Goal: Transaction & Acquisition: Book appointment/travel/reservation

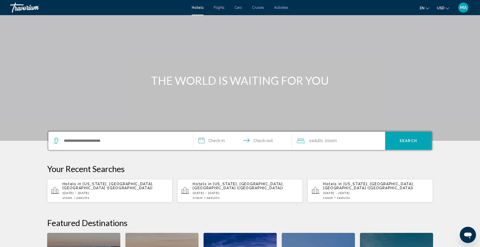
scroll to position [25, 0]
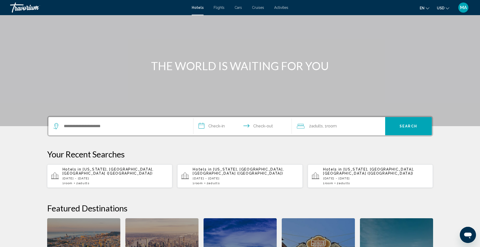
click at [94, 171] on span "[US_STATE], [GEOGRAPHIC_DATA], [GEOGRAPHIC_DATA] ([GEOGRAPHIC_DATA])" at bounding box center [108, 171] width 91 height 8
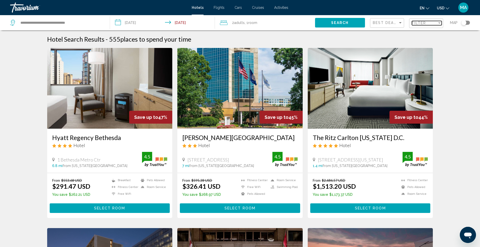
click at [439, 22] on div "Filter" at bounding box center [439, 22] width 3 height 1
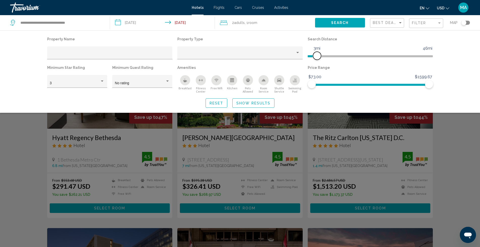
drag, startPoint x: 423, startPoint y: 55, endPoint x: 317, endPoint y: 62, distance: 105.7
click at [317, 62] on div "Search Distance 1mi 46mi 3mi" at bounding box center [370, 50] width 130 height 29
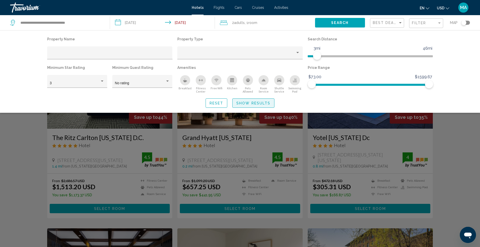
click at [246, 104] on span "Show Results" at bounding box center [253, 103] width 34 height 4
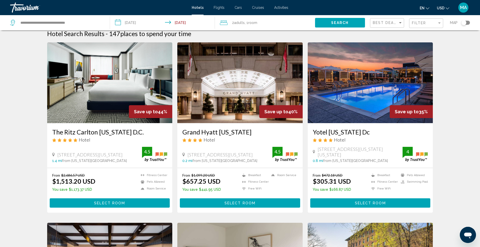
scroll to position [8, 0]
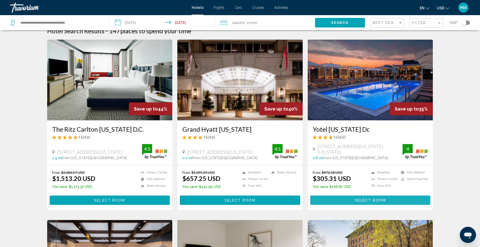
click at [367, 198] on span "Select Room" at bounding box center [370, 200] width 31 height 4
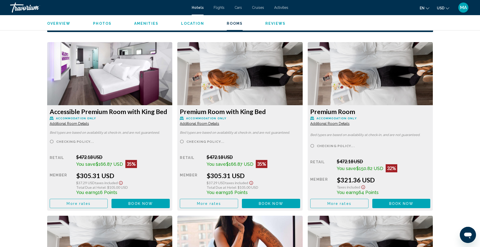
scroll to position [664, 0]
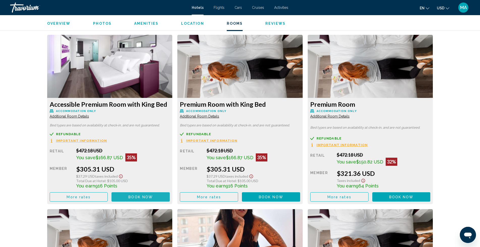
click at [131, 195] on span "Book now" at bounding box center [140, 197] width 24 height 4
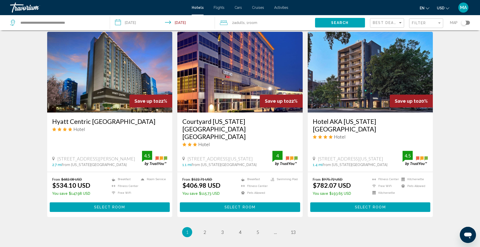
scroll to position [580, 0]
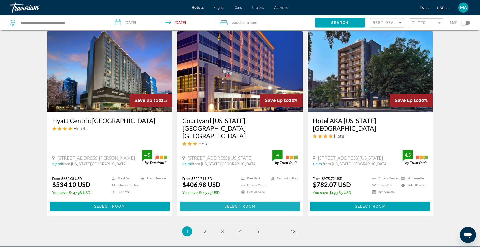
click at [210, 202] on button "Select Room" at bounding box center [240, 206] width 120 height 9
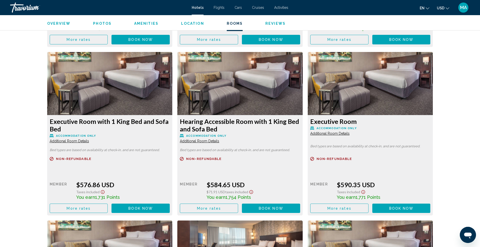
scroll to position [1059, 0]
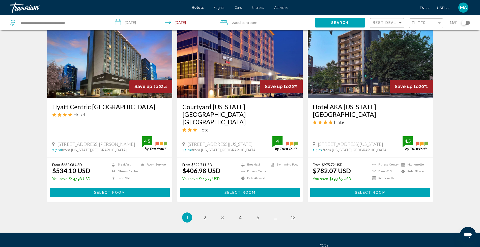
scroll to position [597, 0]
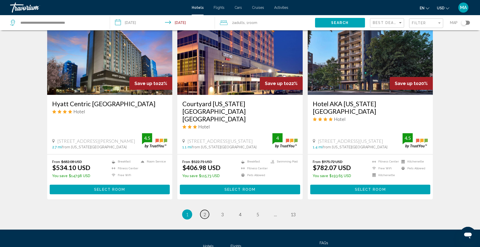
click at [205, 212] on span "2" at bounding box center [205, 215] width 3 height 6
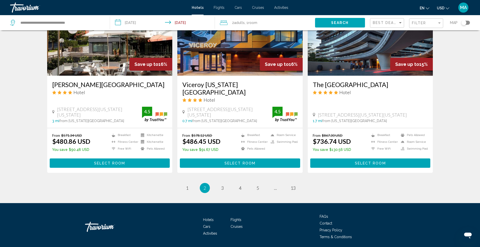
scroll to position [618, 0]
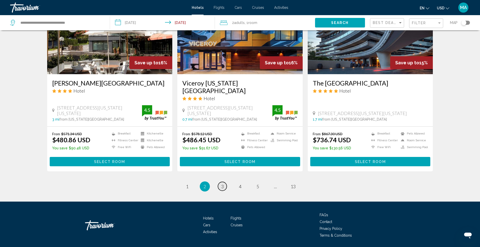
click at [221, 184] on span "3" at bounding box center [222, 187] width 3 height 6
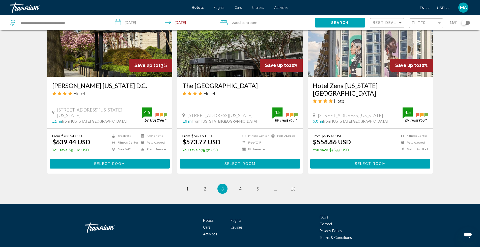
scroll to position [618, 0]
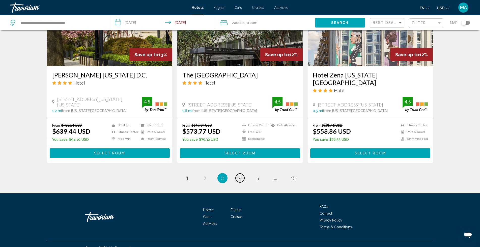
click at [239, 175] on span "4" at bounding box center [240, 178] width 3 height 6
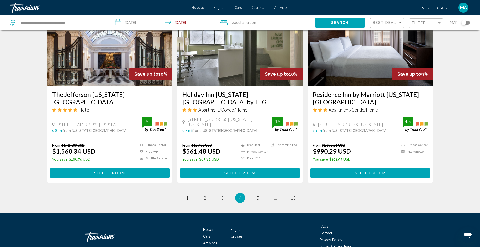
scroll to position [633, 0]
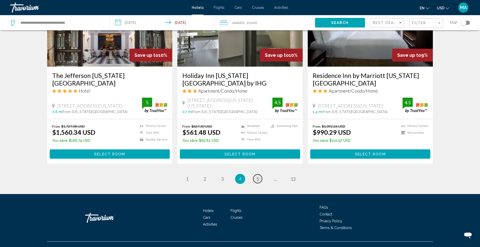
click at [256, 174] on link "page 5" at bounding box center [257, 178] width 9 height 9
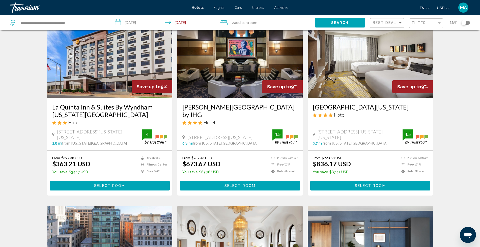
scroll to position [219, 0]
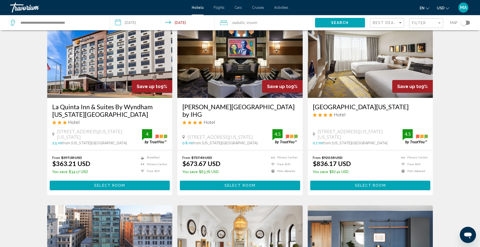
drag, startPoint x: 75, startPoint y: 114, endPoint x: 65, endPoint y: 112, distance: 10.0
click at [65, 112] on h3 "La Quinta Inn & Suites By Wyndham [US_STATE][GEOGRAPHIC_DATA]" at bounding box center [109, 110] width 115 height 15
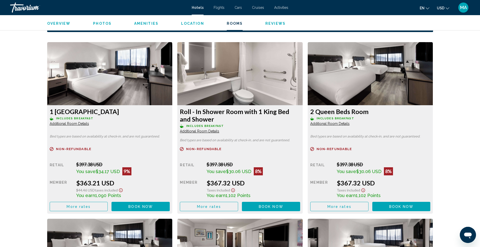
scroll to position [673, 0]
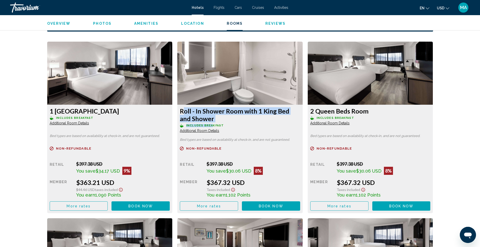
drag, startPoint x: 214, startPoint y: 122, endPoint x: 181, endPoint y: 112, distance: 34.1
click at [173, 112] on div "Roll - In Shower Room with 1 King Bed and Shower Includes Breakfast Additional …" at bounding box center [109, 159] width 125 height 108
copy div "Roll - In Shower Room with 1 King Bed and Shower Includes Brea"
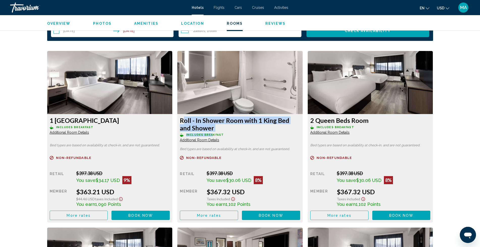
scroll to position [681, 0]
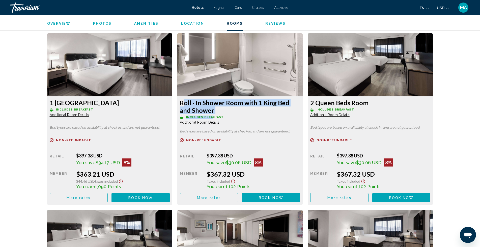
click at [108, 195] on button "More rates" at bounding box center [79, 197] width 58 height 9
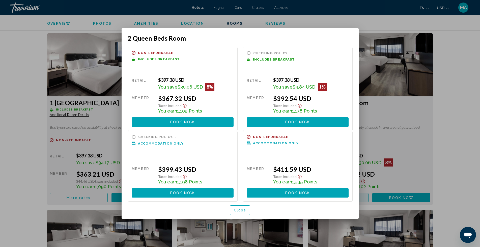
scroll to position [0, 0]
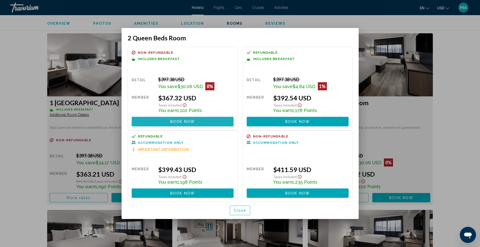
click at [206, 120] on button "Book now No longer available" at bounding box center [183, 121] width 102 height 9
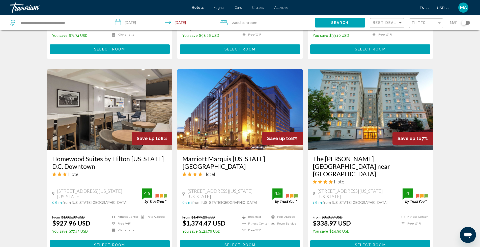
scroll to position [597, 0]
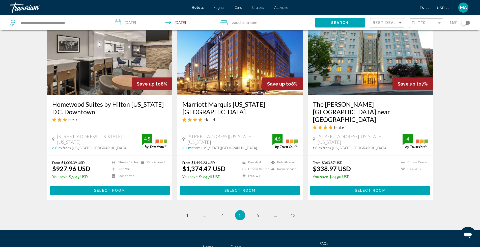
click at [350, 186] on button "Select Room" at bounding box center [370, 190] width 120 height 9
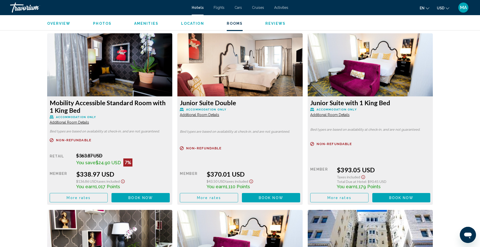
scroll to position [689, 0]
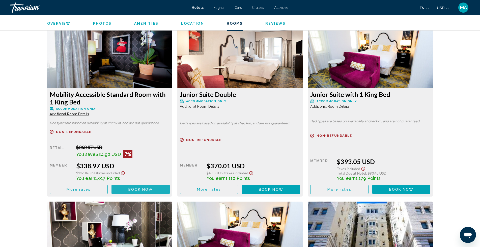
click at [133, 188] on span "Book now" at bounding box center [140, 189] width 24 height 4
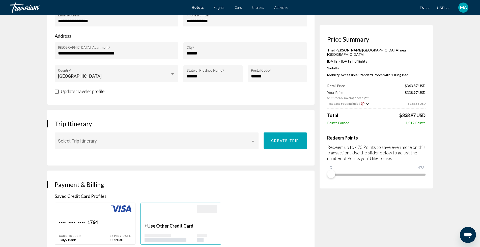
scroll to position [219, 0]
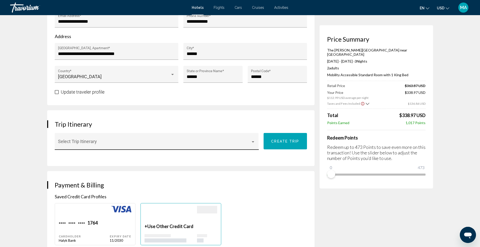
click at [251, 140] on div "Main content" at bounding box center [253, 142] width 5 height 4
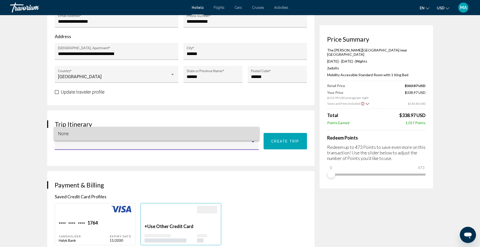
click at [67, 135] on span "None" at bounding box center [63, 133] width 11 height 5
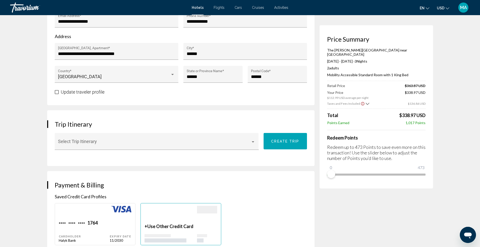
click at [91, 141] on span "Main content" at bounding box center [154, 143] width 193 height 5
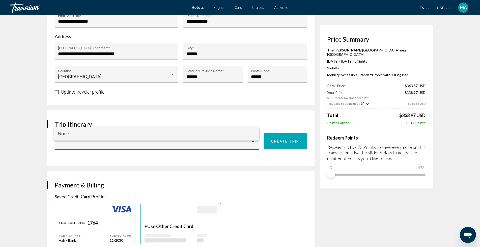
click at [64, 134] on span "None" at bounding box center [63, 133] width 11 height 5
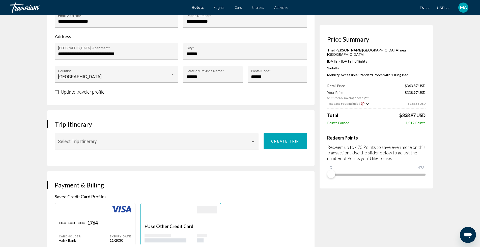
click at [281, 139] on span "Create trip" at bounding box center [285, 141] width 28 height 4
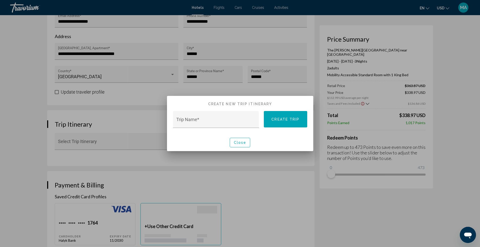
scroll to position [0, 0]
click at [243, 143] on span "Close" at bounding box center [240, 143] width 13 height 4
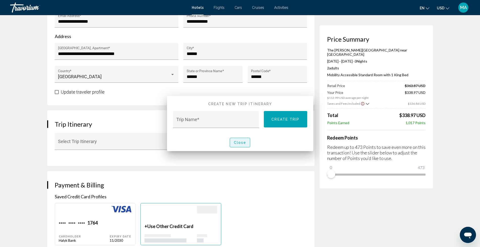
scroll to position [219, 0]
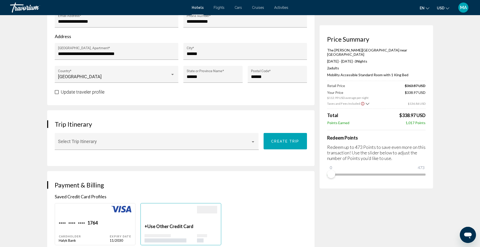
click at [276, 157] on div "**********" at bounding box center [183, 220] width 272 height 802
click at [90, 146] on div "Trip Itinerary Select Trip Itinerary Create trip" at bounding box center [180, 138] width 267 height 56
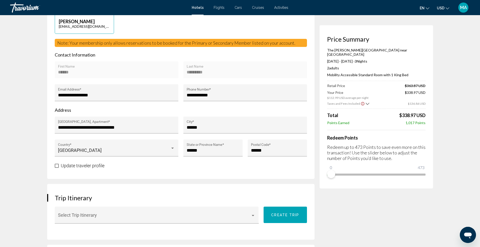
scroll to position [143, 0]
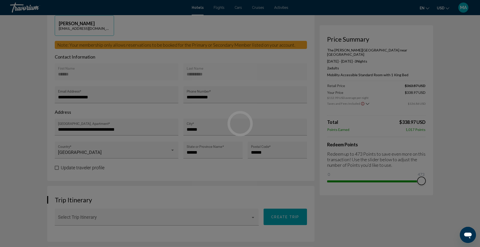
drag, startPoint x: 330, startPoint y: 169, endPoint x: 444, endPoint y: 168, distance: 113.3
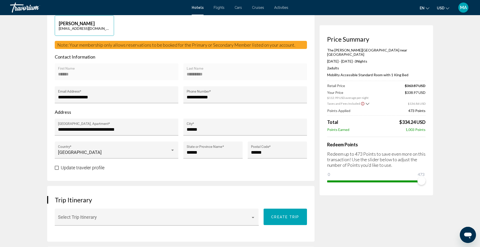
drag, startPoint x: 396, startPoint y: 162, endPoint x: 325, endPoint y: 150, distance: 72.2
click at [325, 150] on div "Price Summary The [PERSON_NAME][GEOGRAPHIC_DATA] near [GEOGRAPHIC_DATA] [DATE] …" at bounding box center [377, 110] width 114 height 170
copy p "Redeem up to 473 Points to save even more on this transaction! Use the slider b…"
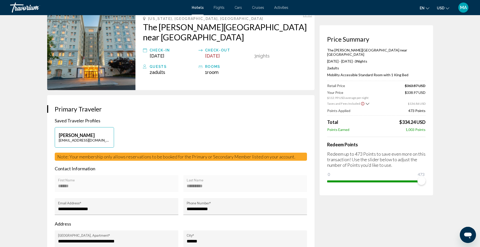
scroll to position [0, 0]
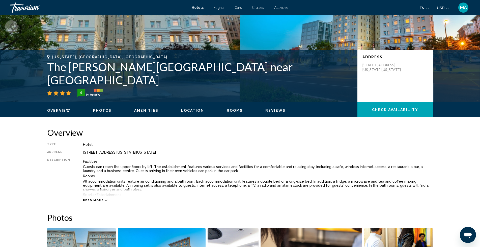
scroll to position [67, 0]
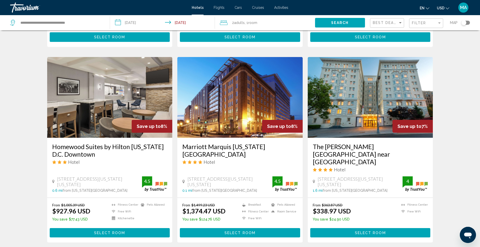
scroll to position [555, 0]
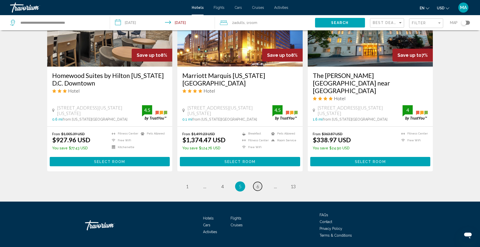
click at [256, 182] on link "page 6" at bounding box center [257, 186] width 9 height 9
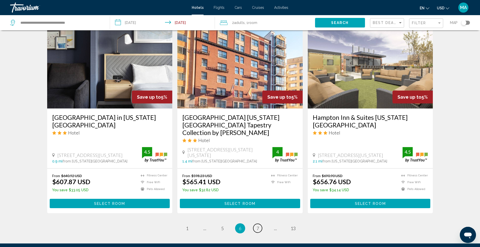
scroll to position [626, 0]
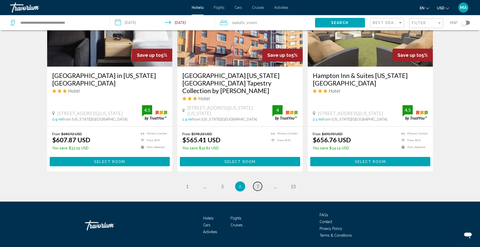
click at [258, 184] on span "7" at bounding box center [258, 187] width 3 height 6
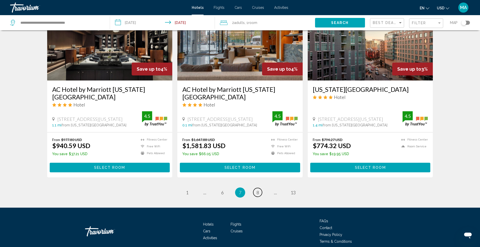
scroll to position [626, 0]
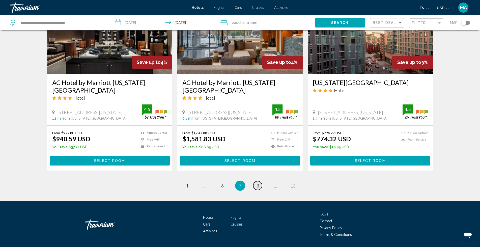
click at [258, 183] on span "8" at bounding box center [258, 186] width 3 height 6
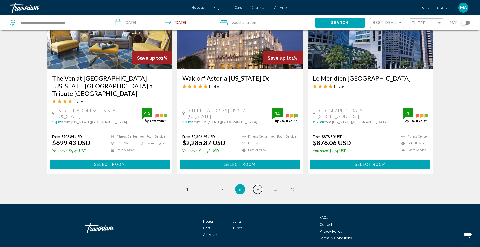
scroll to position [633, 0]
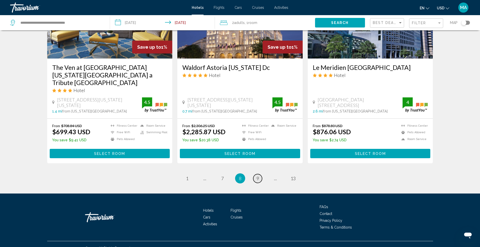
click at [259, 176] on span "9" at bounding box center [258, 179] width 3 height 6
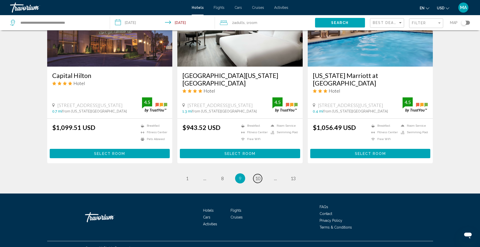
click at [259, 176] on span "10" at bounding box center [257, 179] width 5 height 6
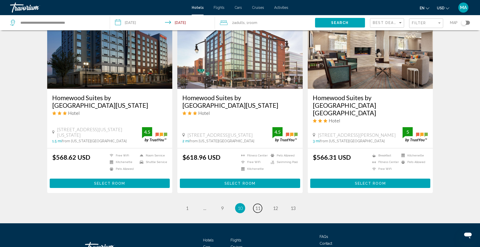
scroll to position [614, 0]
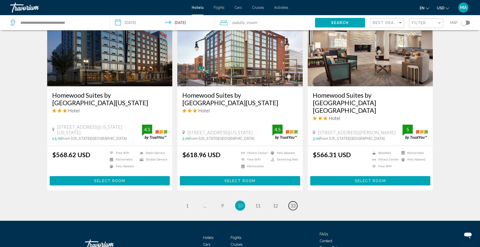
click at [292, 203] on span "13" at bounding box center [293, 206] width 5 height 6
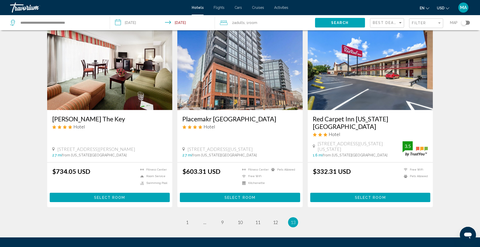
scroll to position [63, 0]
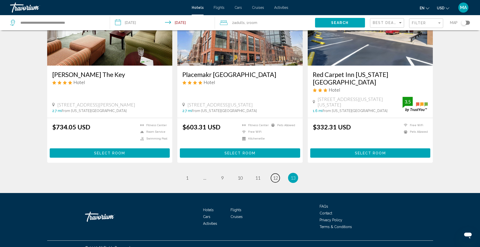
click at [279, 174] on link "page 12" at bounding box center [275, 178] width 9 height 9
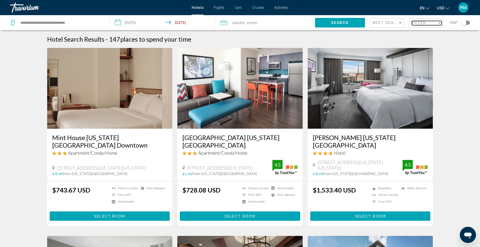
click at [439, 22] on div "Filter" at bounding box center [439, 22] width 3 height 1
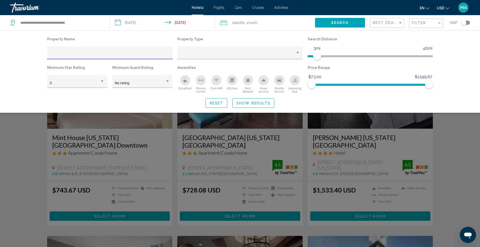
click at [90, 54] on input "Hotel Filters" at bounding box center [110, 55] width 120 height 4
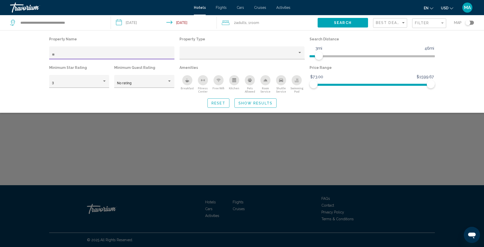
type input "*"
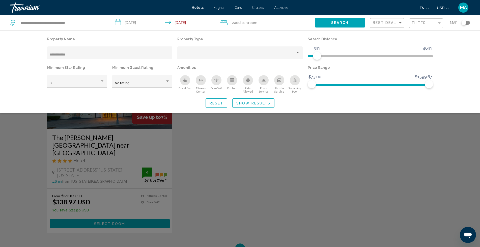
type input "**********"
click at [104, 204] on div "Search widget" at bounding box center [240, 161] width 480 height 171
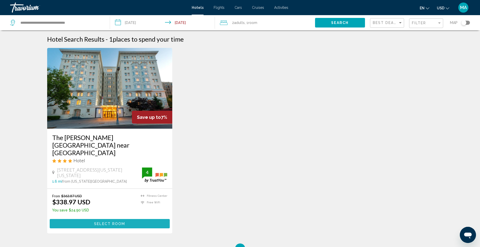
click at [105, 222] on span "Select Room" at bounding box center [109, 224] width 31 height 4
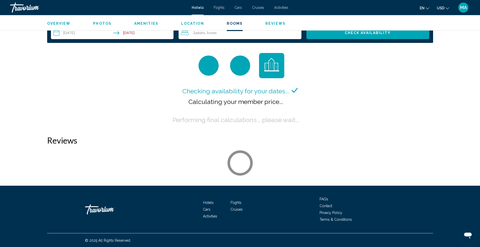
scroll to position [662, 0]
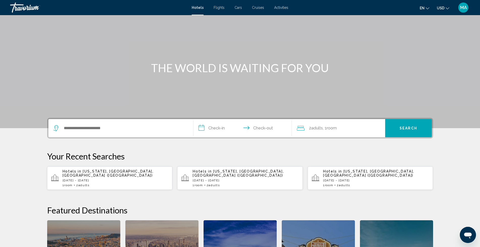
scroll to position [14, 0]
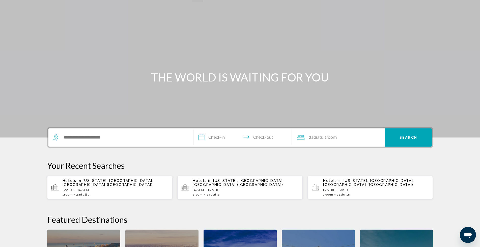
click at [86, 183] on div "Hotels in [US_STATE], [GEOGRAPHIC_DATA], [GEOGRAPHIC_DATA] ([GEOGRAPHIC_DATA]) …" at bounding box center [116, 188] width 106 height 18
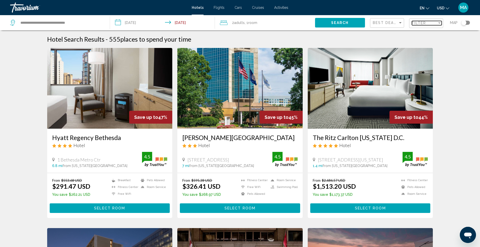
click at [420, 24] on span "Filter" at bounding box center [419, 23] width 14 height 4
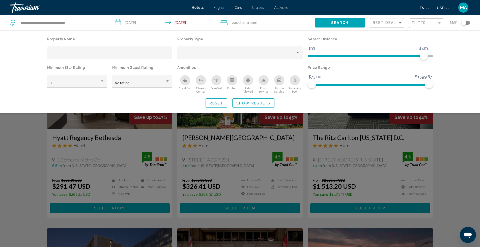
click at [61, 55] on input "Hotel Filters" at bounding box center [110, 55] width 120 height 4
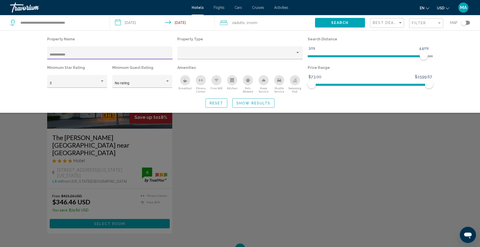
type input "**********"
click at [240, 100] on button "Show Results" at bounding box center [253, 102] width 42 height 9
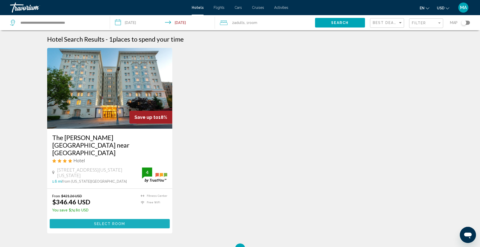
click at [90, 219] on button "Select Room" at bounding box center [110, 223] width 120 height 9
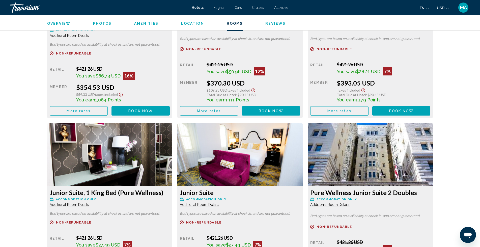
scroll to position [765, 0]
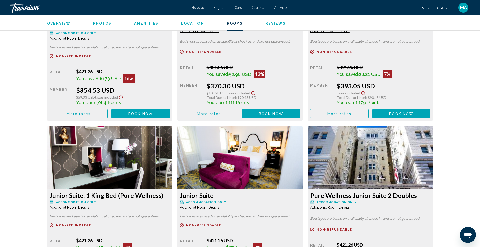
click at [135, 112] on span "Book now" at bounding box center [140, 114] width 24 height 4
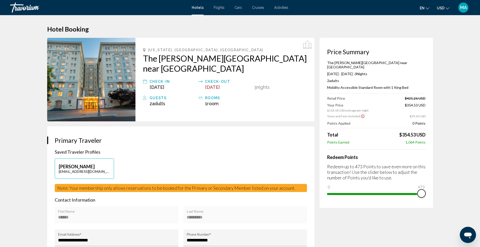
drag, startPoint x: 330, startPoint y: 183, endPoint x: 448, endPoint y: 182, distance: 118.8
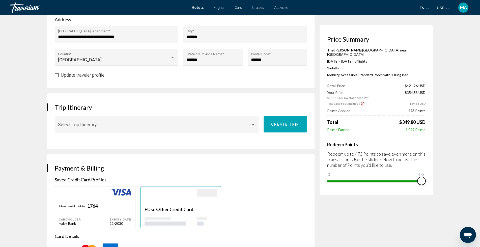
scroll to position [219, 0]
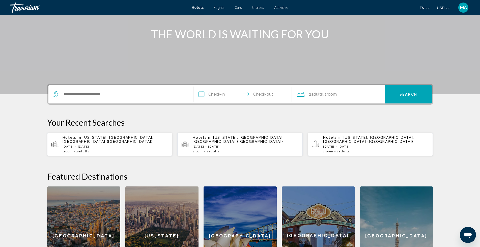
scroll to position [59, 0]
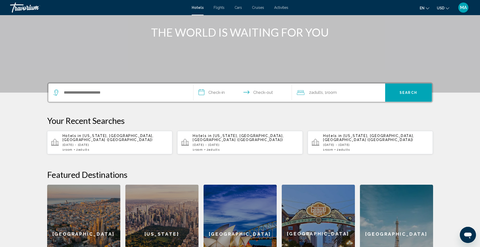
click at [82, 138] on div "Hotels in [US_STATE], [GEOGRAPHIC_DATA], [GEOGRAPHIC_DATA] ([GEOGRAPHIC_DATA]) …" at bounding box center [116, 143] width 106 height 18
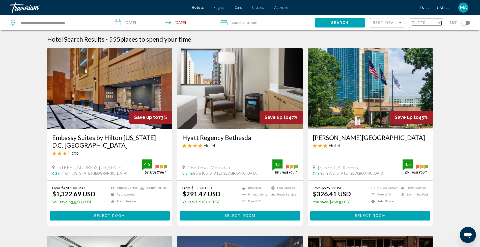
click at [424, 23] on span "Filter" at bounding box center [419, 23] width 14 height 4
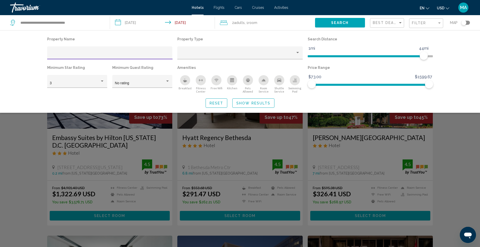
click at [73, 55] on input "Hotel Filters" at bounding box center [110, 55] width 120 height 4
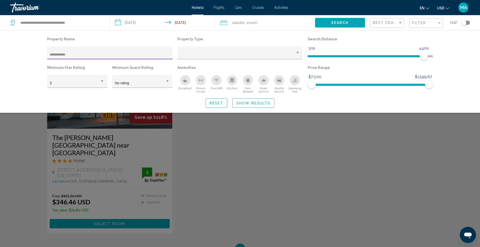
type input "**********"
click at [106, 207] on div "Search widget" at bounding box center [240, 161] width 480 height 171
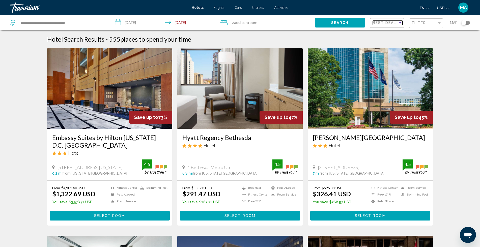
click at [402, 24] on div "Sort by" at bounding box center [400, 23] width 5 height 4
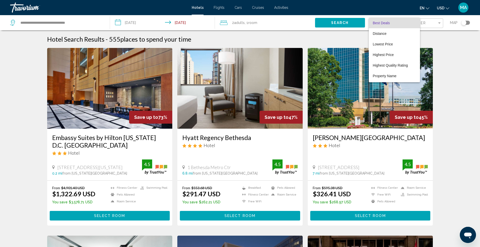
click at [438, 23] on div at bounding box center [240, 123] width 480 height 247
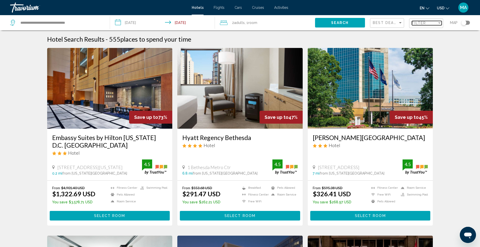
click at [438, 23] on div "Filter" at bounding box center [439, 23] width 5 height 4
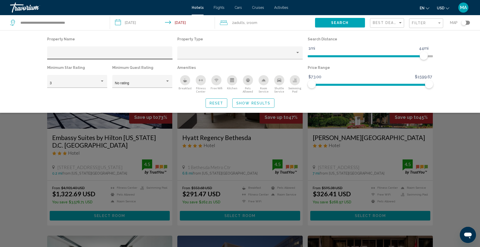
click at [97, 50] on div "Hotel Filters" at bounding box center [110, 54] width 120 height 10
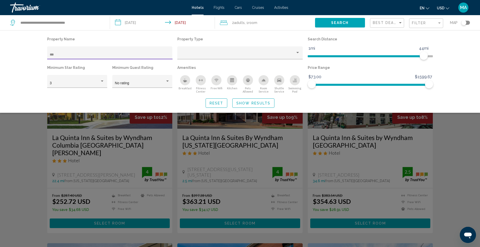
type input "**"
click at [231, 139] on div "Search widget" at bounding box center [240, 161] width 480 height 171
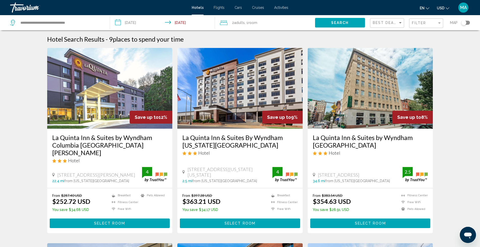
click at [212, 141] on h3 "La Quinta Inn & Suites By Wyndham [US_STATE][GEOGRAPHIC_DATA]" at bounding box center [239, 141] width 115 height 15
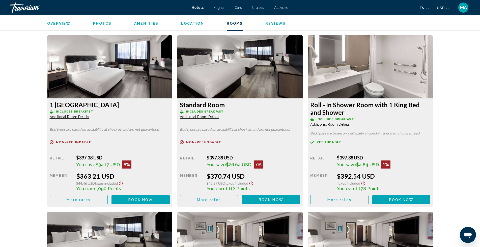
scroll to position [681, 0]
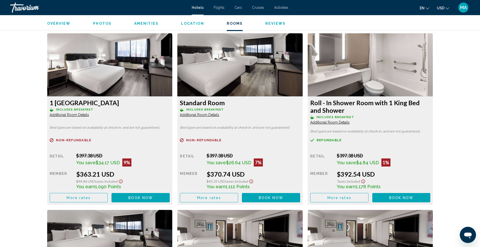
click at [137, 195] on button "Book now No longer available" at bounding box center [140, 197] width 58 height 9
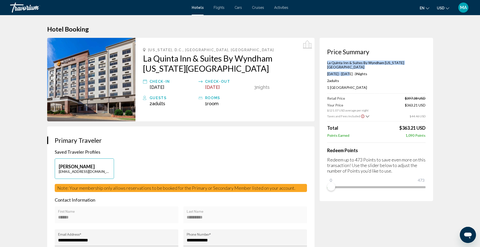
drag, startPoint x: 347, startPoint y: 69, endPoint x: 326, endPoint y: 63, distance: 22.5
click at [326, 63] on div "Price Summary La Quinta Inn & Suites By Wyndham Washington DC NY Avenue Nov 19,…" at bounding box center [377, 119] width 114 height 163
click at [350, 67] on p "La Quinta Inn & Suites By Wyndham [US_STATE][GEOGRAPHIC_DATA]" at bounding box center [376, 65] width 98 height 9
drag, startPoint x: 341, startPoint y: 69, endPoint x: 327, endPoint y: 63, distance: 14.7
click at [327, 63] on p "La Quinta Inn & Suites By Wyndham [US_STATE][GEOGRAPHIC_DATA]" at bounding box center [376, 65] width 98 height 9
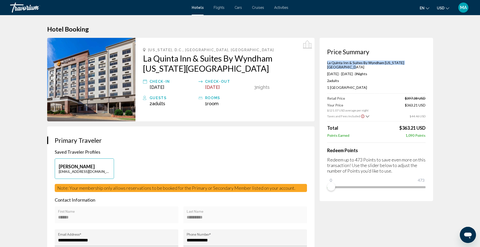
copy p "La Quinta Inn & Suites By Wyndham [US_STATE][GEOGRAPHIC_DATA]"
